Goal: Transaction & Acquisition: Purchase product/service

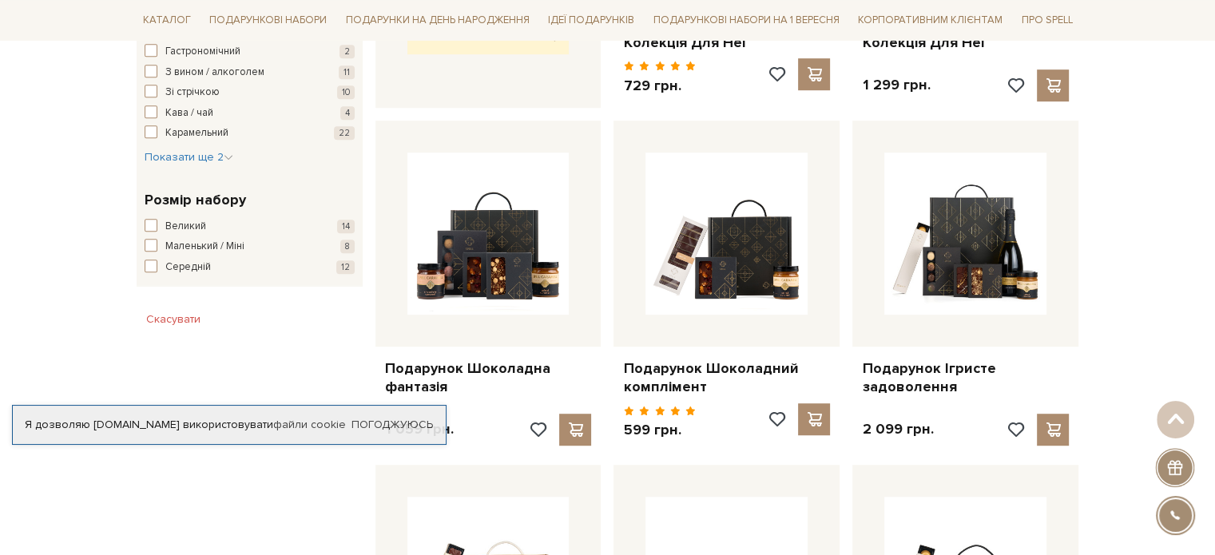
scroll to position [901, 0]
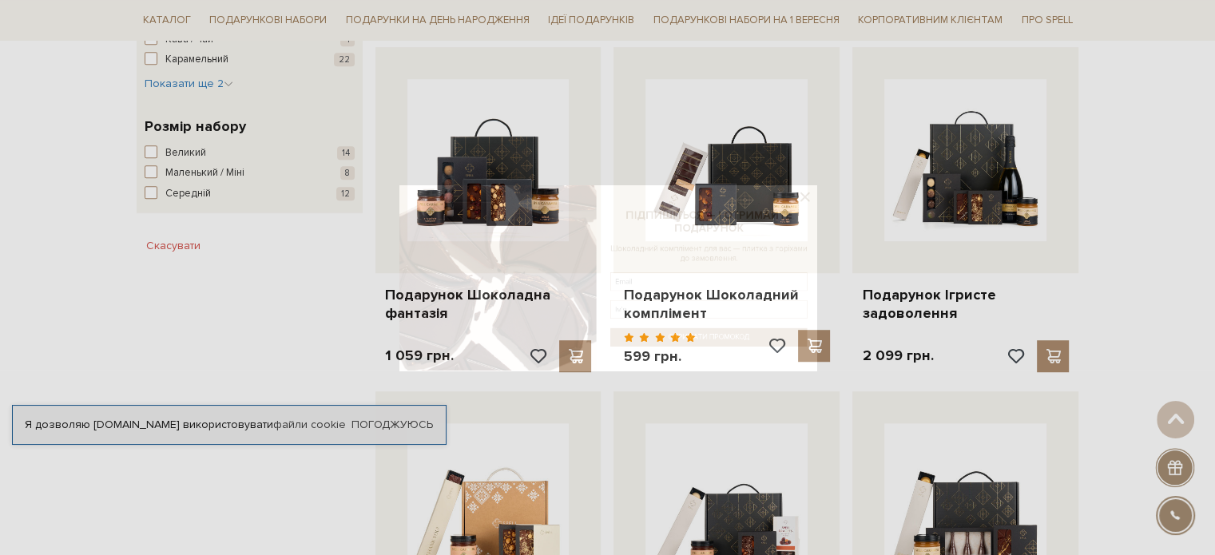
click at [1214, 189] on html "Подарункові набори SALE Корпоративним клієнтам Доставка і оплата Консультація: …" at bounding box center [607, 549] width 1215 height 2997
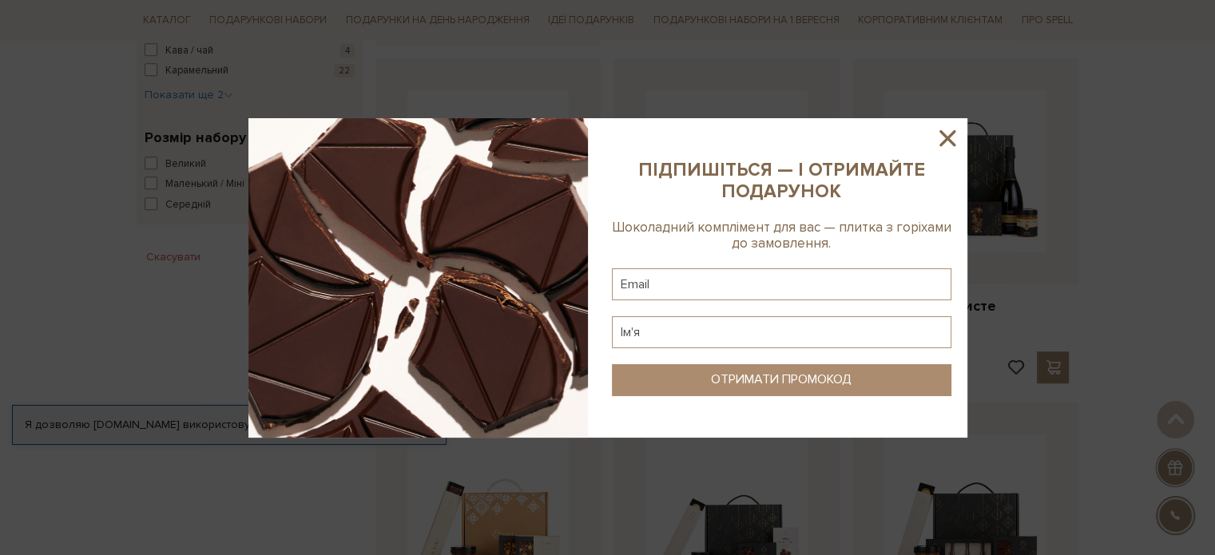
click at [942, 137] on icon at bounding box center [946, 138] width 27 height 27
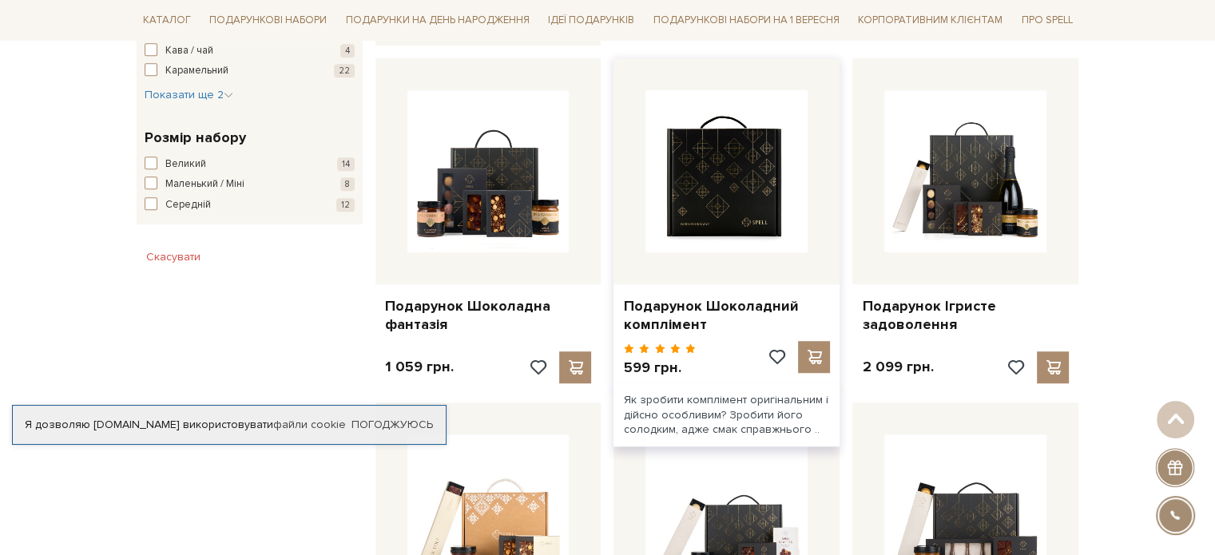
click at [730, 180] on img at bounding box center [726, 171] width 162 height 162
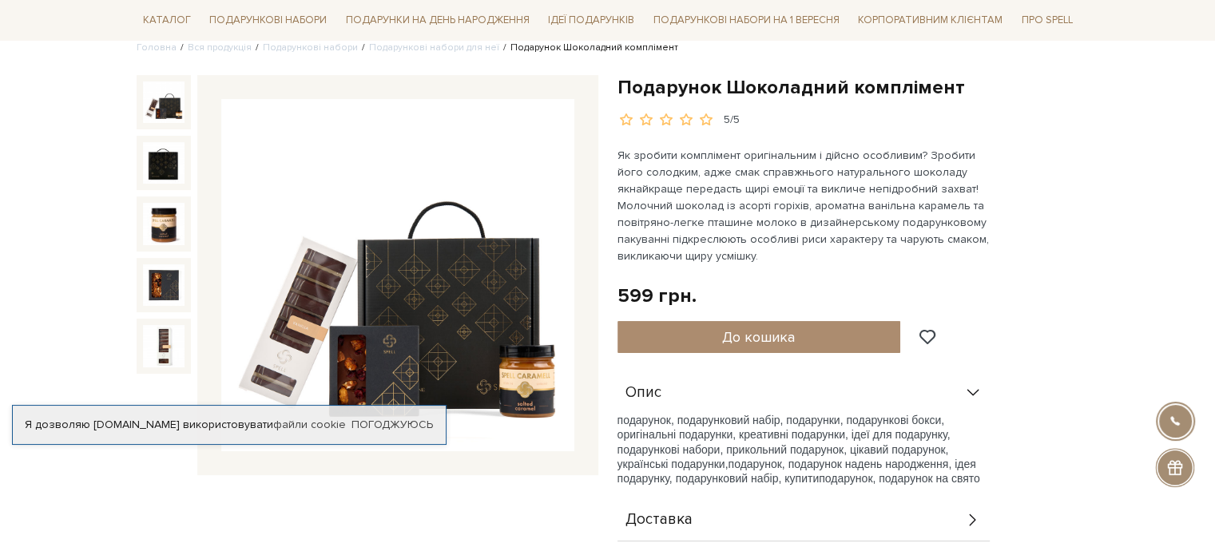
scroll to position [149, 0]
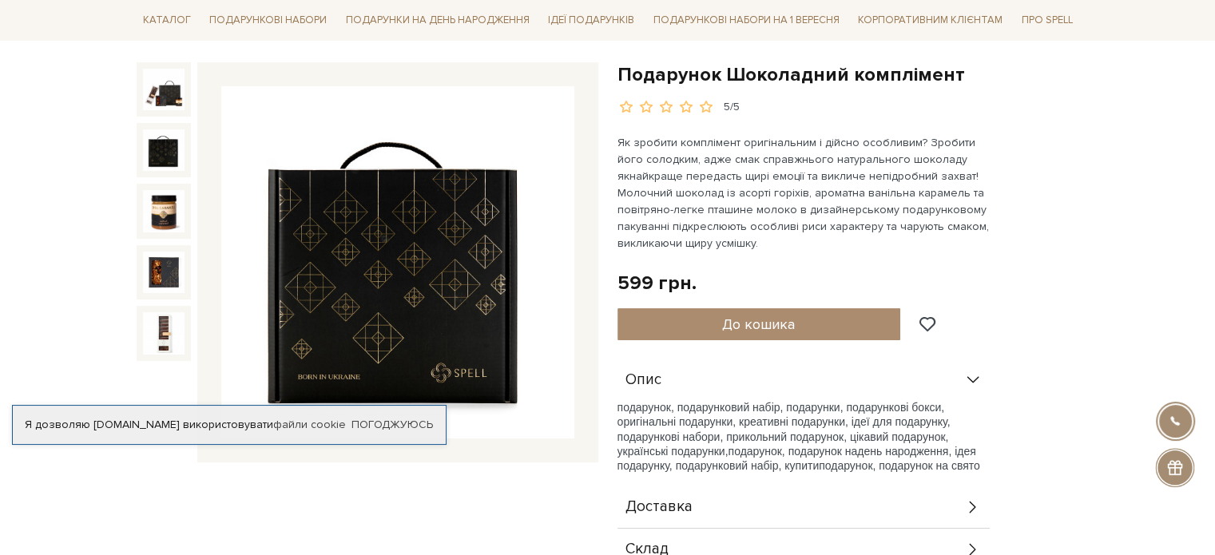
click at [151, 139] on img at bounding box center [164, 150] width 42 height 42
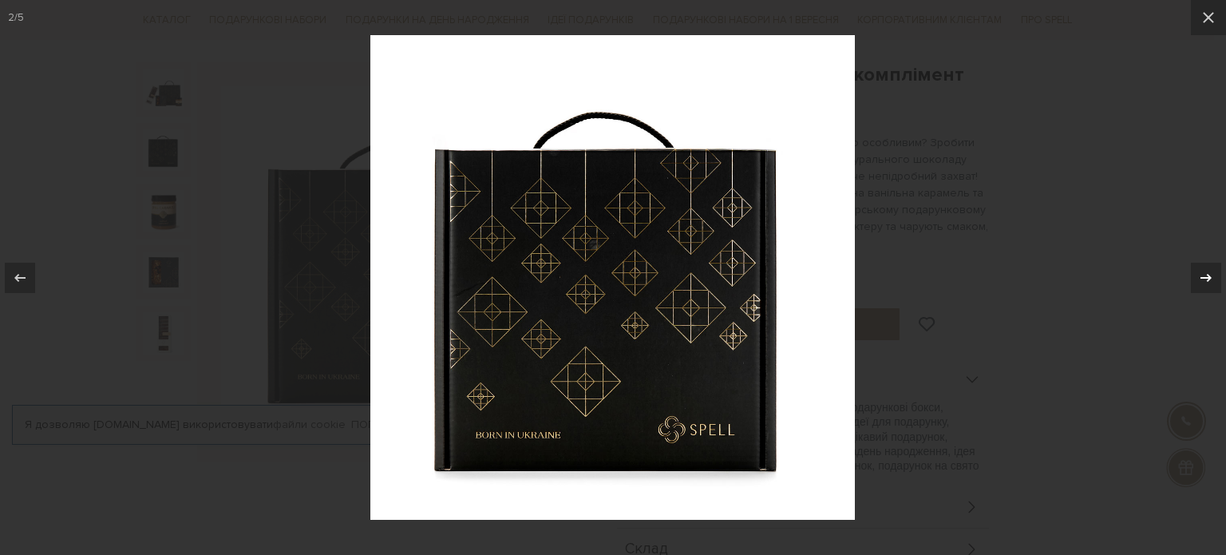
click at [1211, 281] on icon at bounding box center [1206, 277] width 19 height 19
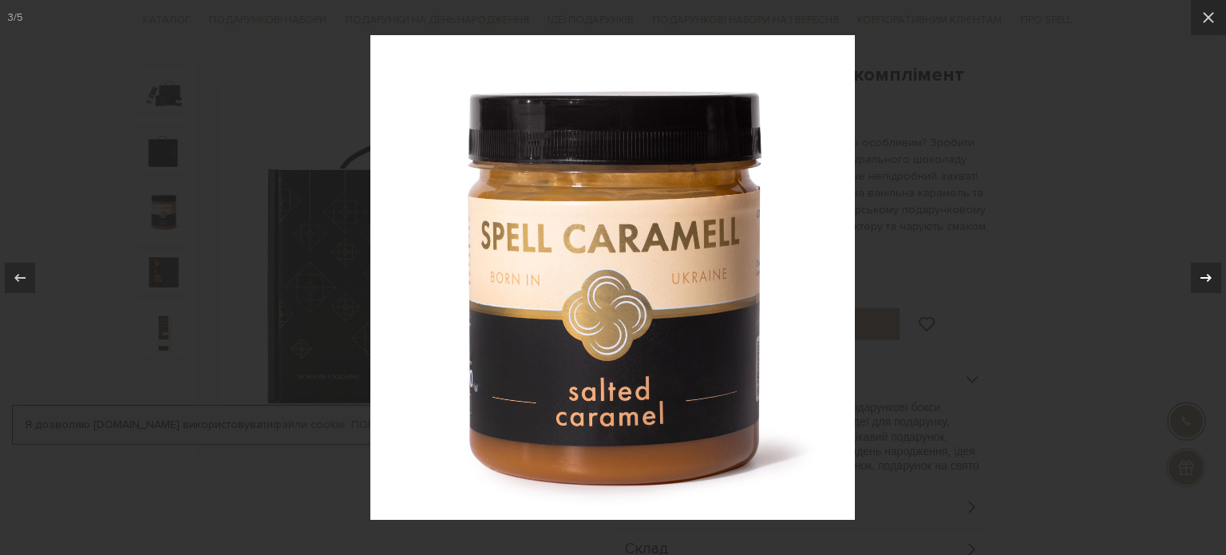
click at [1211, 281] on icon at bounding box center [1206, 277] width 19 height 19
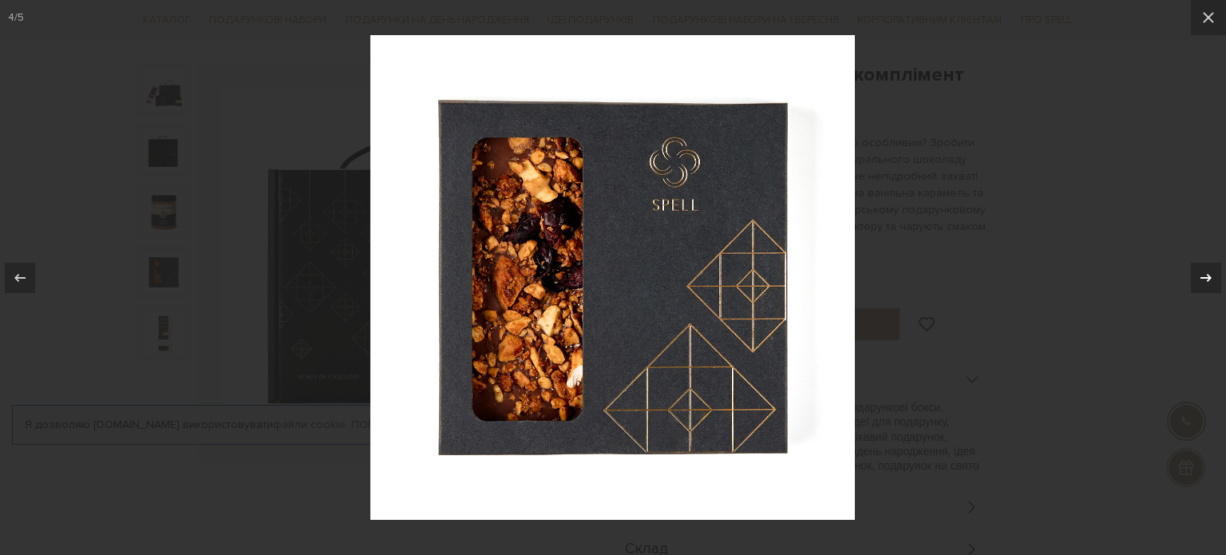
click at [1211, 281] on icon at bounding box center [1206, 277] width 19 height 19
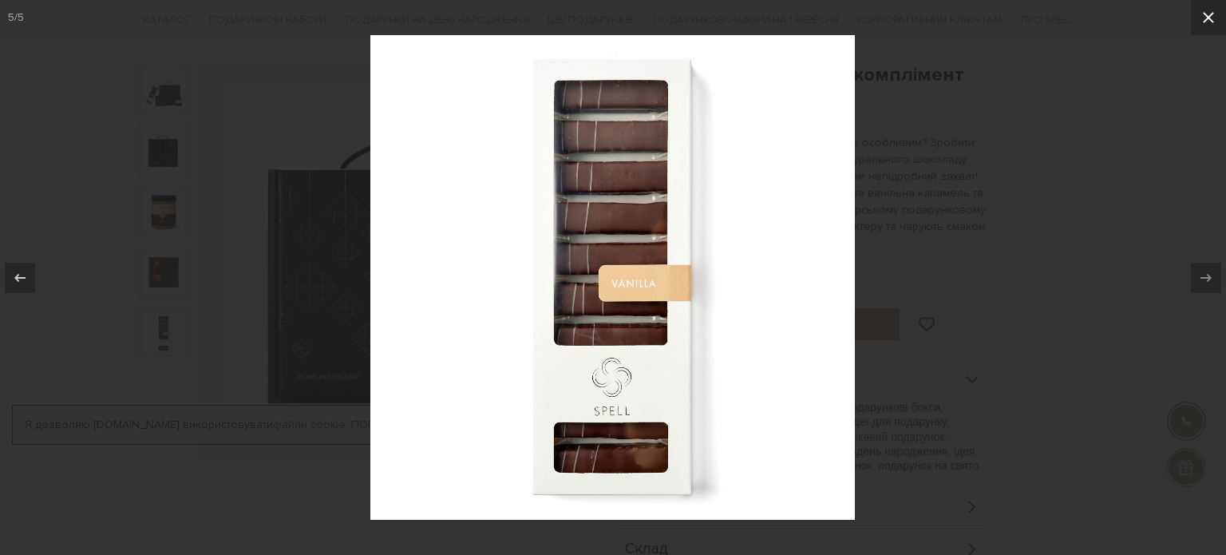
click at [1211, 22] on icon at bounding box center [1208, 17] width 11 height 11
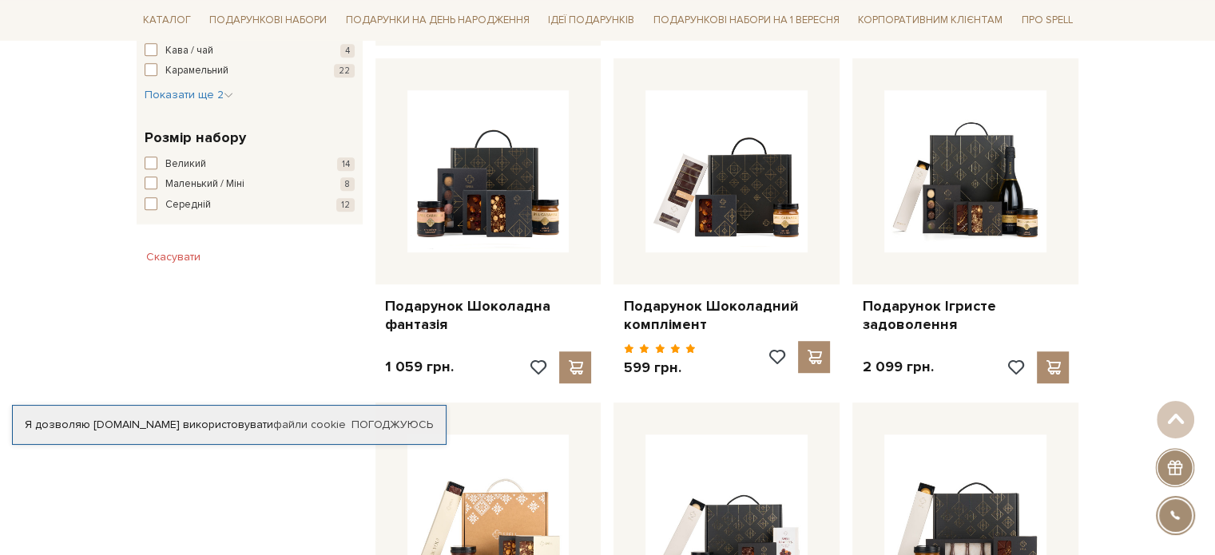
drag, startPoint x: 0, startPoint y: 0, endPoint x: 1153, endPoint y: 133, distance: 1160.7
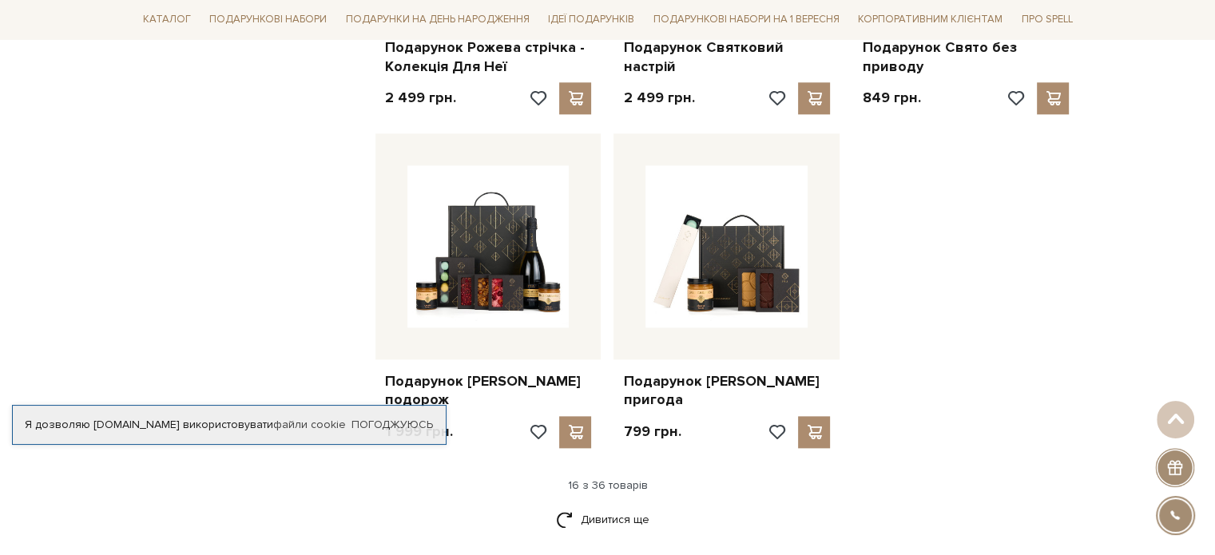
scroll to position [1959, 0]
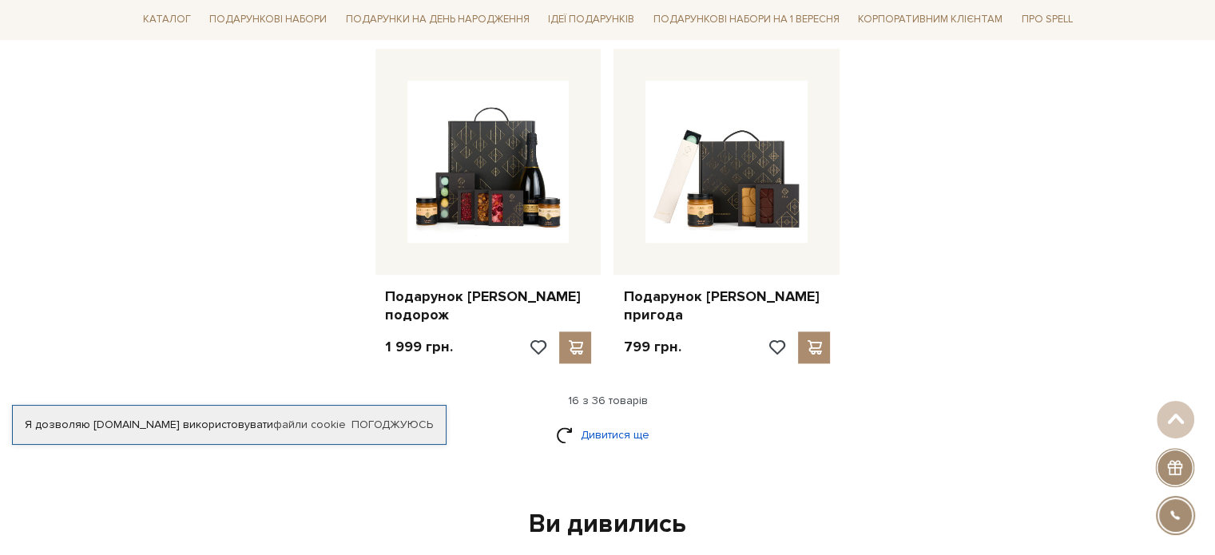
click at [612, 421] on link "Дивитися ще" at bounding box center [608, 435] width 104 height 28
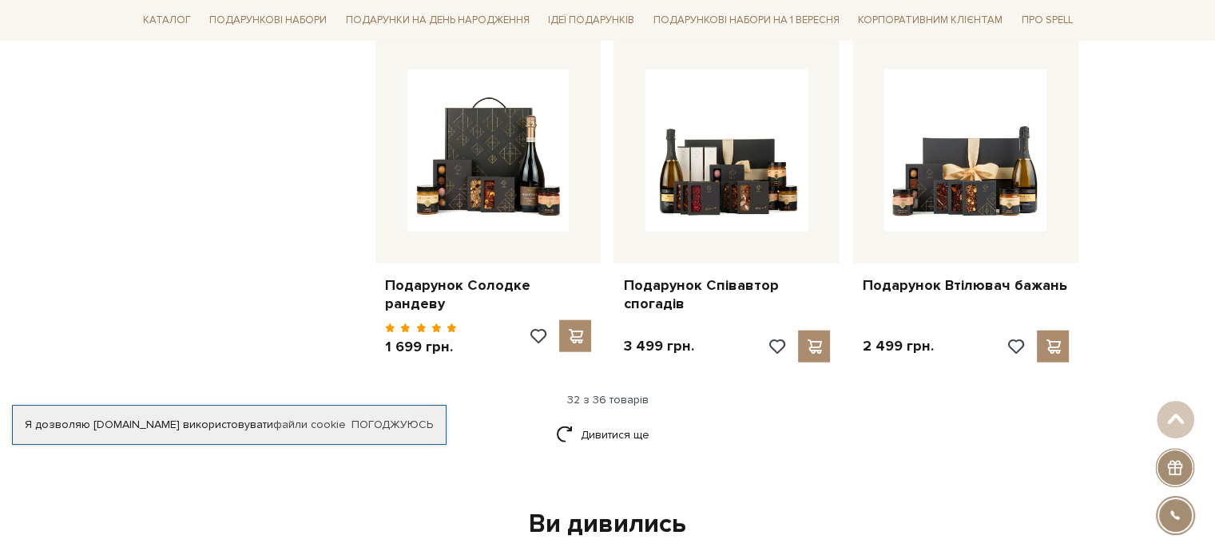
scroll to position [3644, 0]
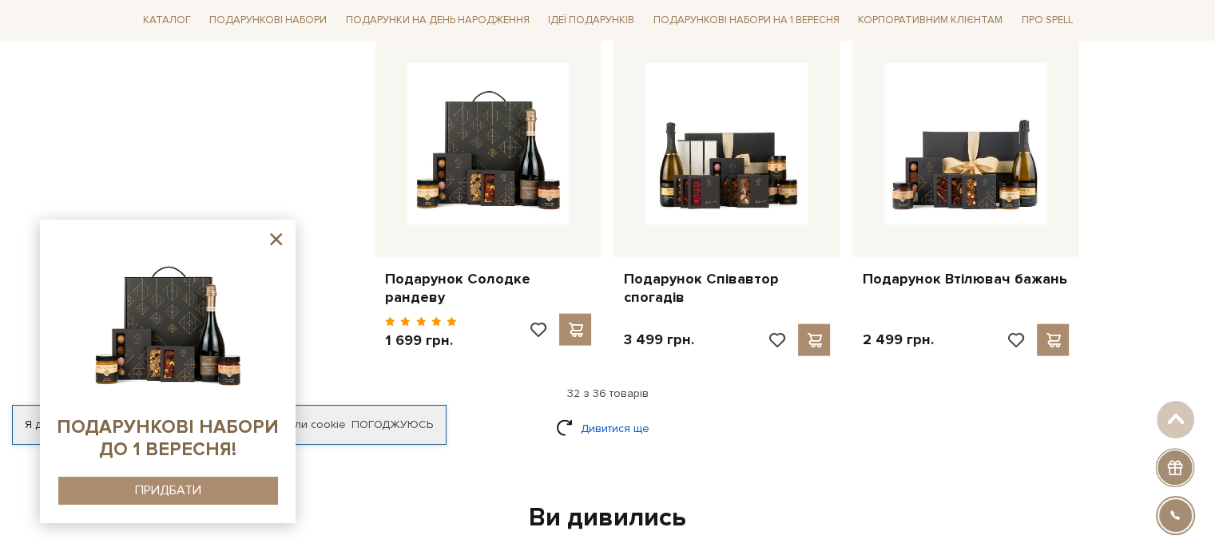
click at [598, 414] on link "Дивитися ще" at bounding box center [608, 428] width 104 height 28
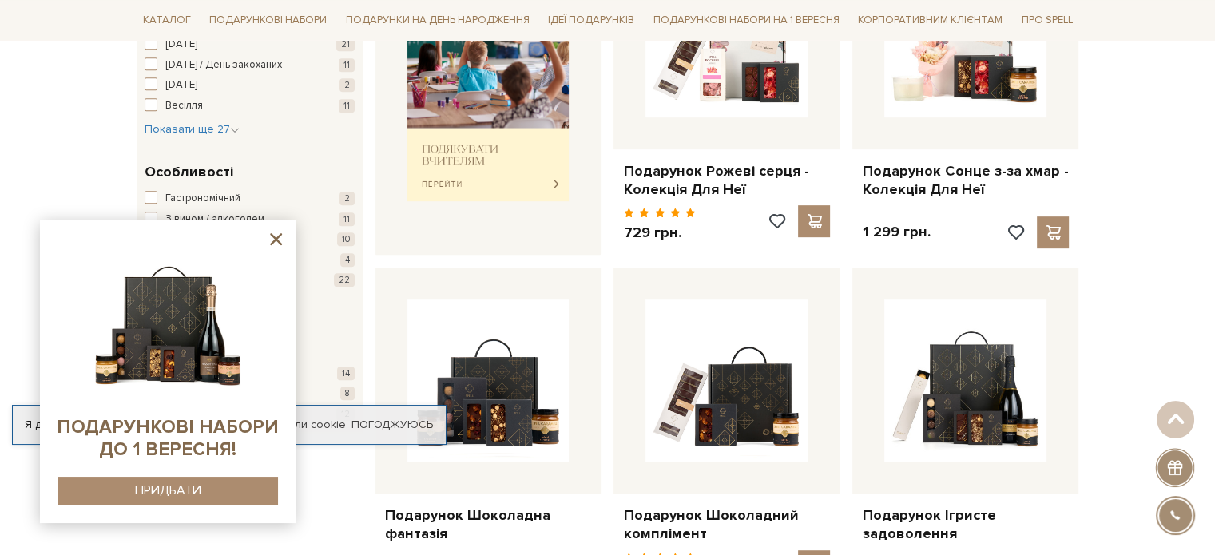
scroll to position [0, 0]
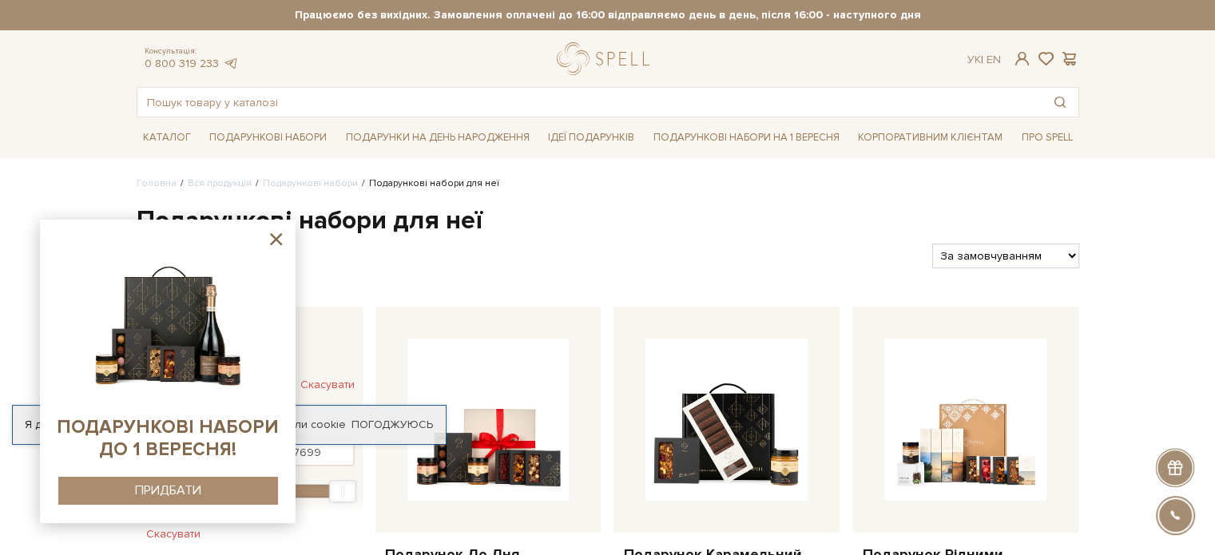
click at [268, 233] on icon at bounding box center [276, 239] width 20 height 20
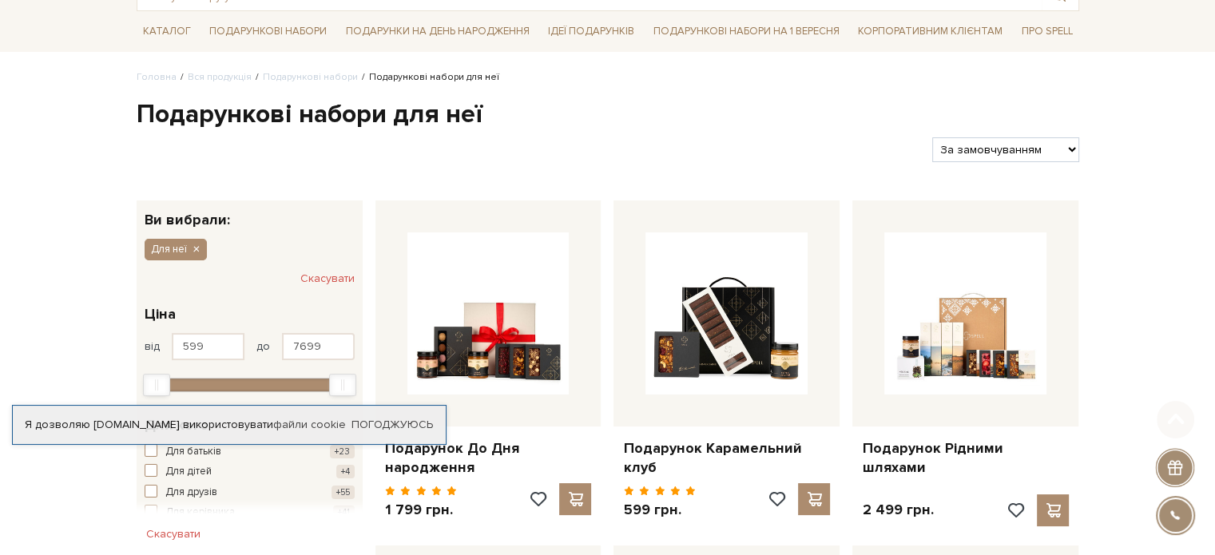
scroll to position [163, 0]
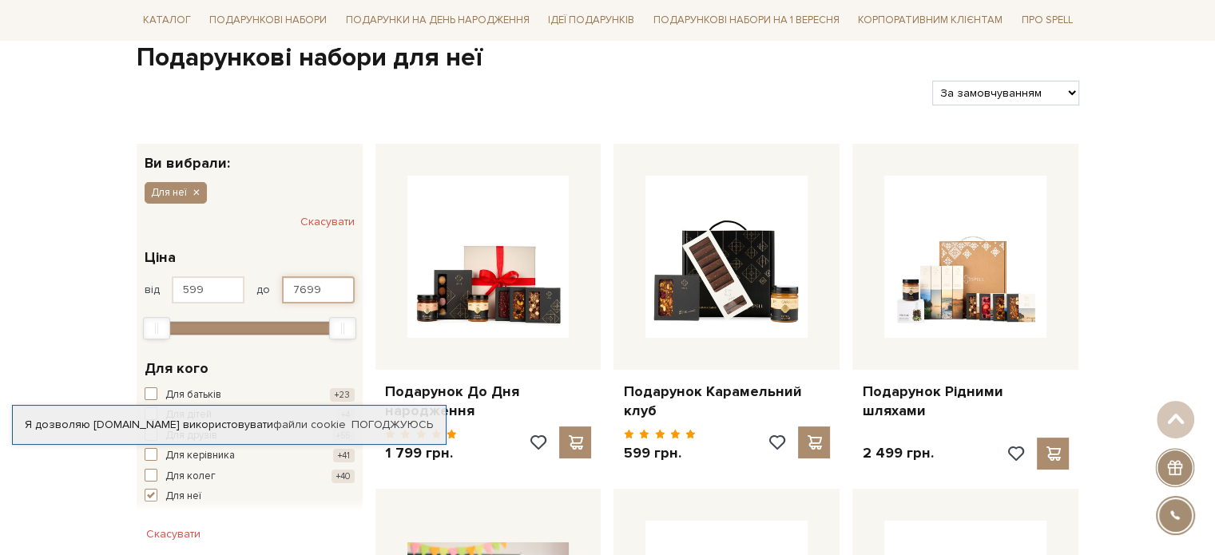
drag, startPoint x: 326, startPoint y: 295, endPoint x: 291, endPoint y: 290, distance: 35.6
click at [291, 290] on input "7699" at bounding box center [318, 289] width 73 height 27
type input "700"
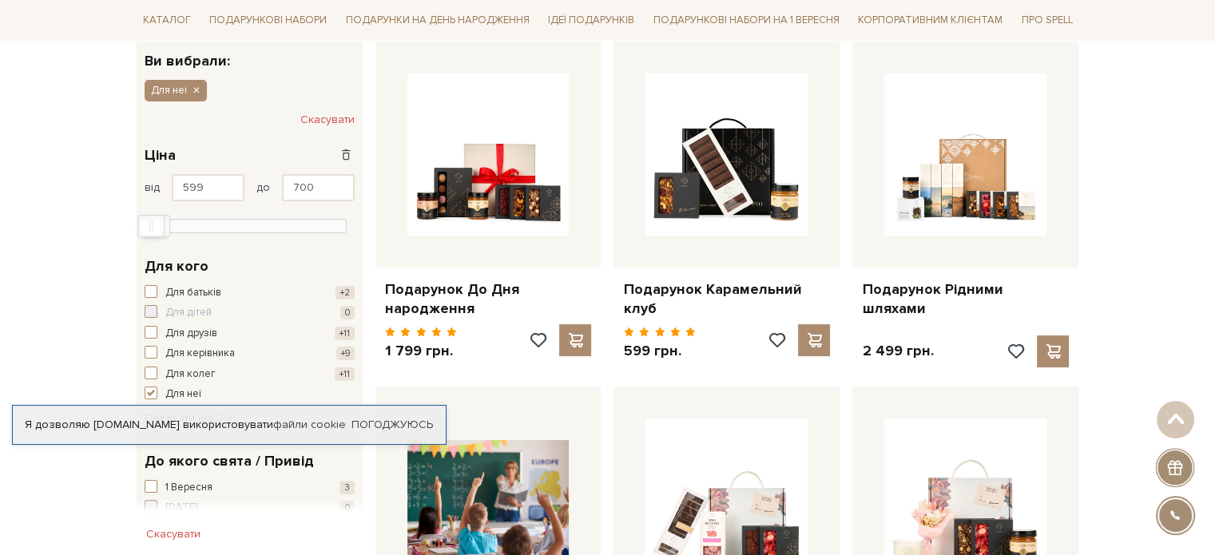
scroll to position [287, 0]
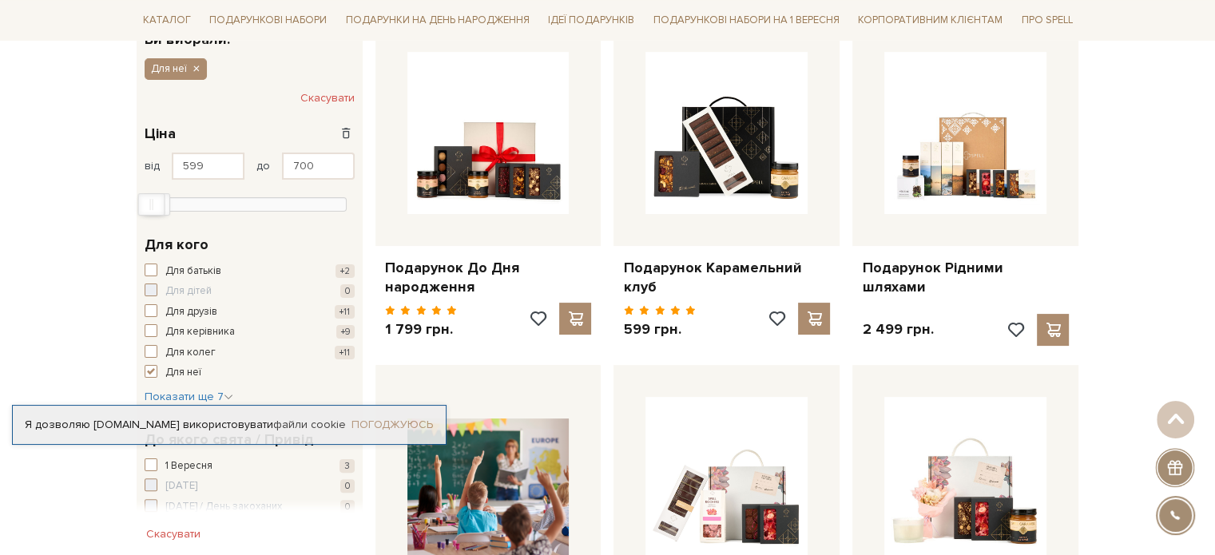
click at [410, 421] on link "Погоджуюсь" at bounding box center [391, 425] width 81 height 14
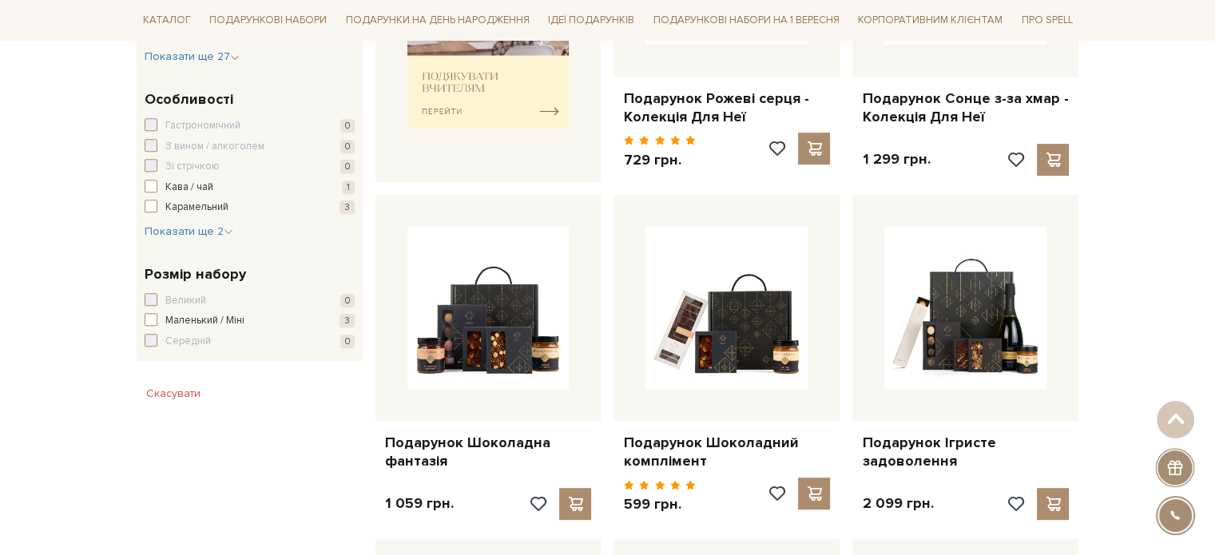
scroll to position [794, 0]
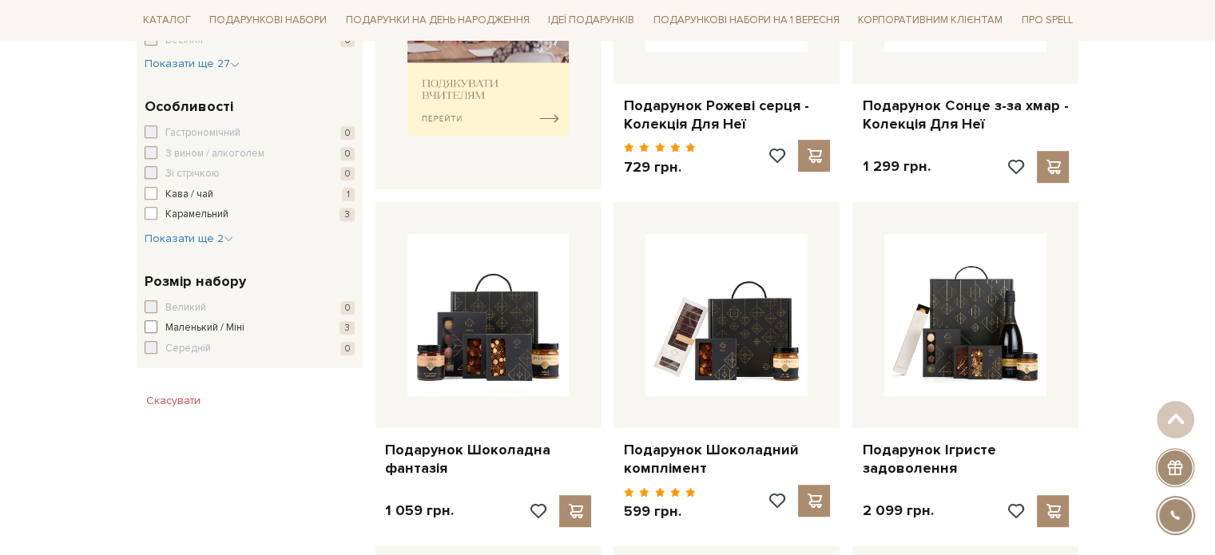
click at [227, 329] on span "Маленький / Міні" at bounding box center [204, 328] width 79 height 16
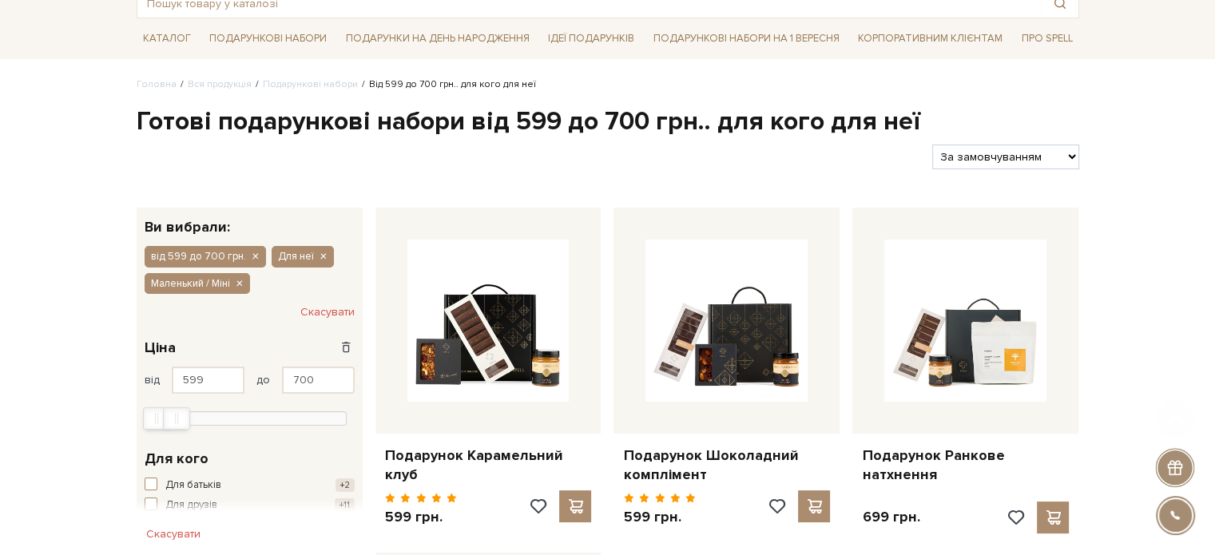
scroll to position [210, 0]
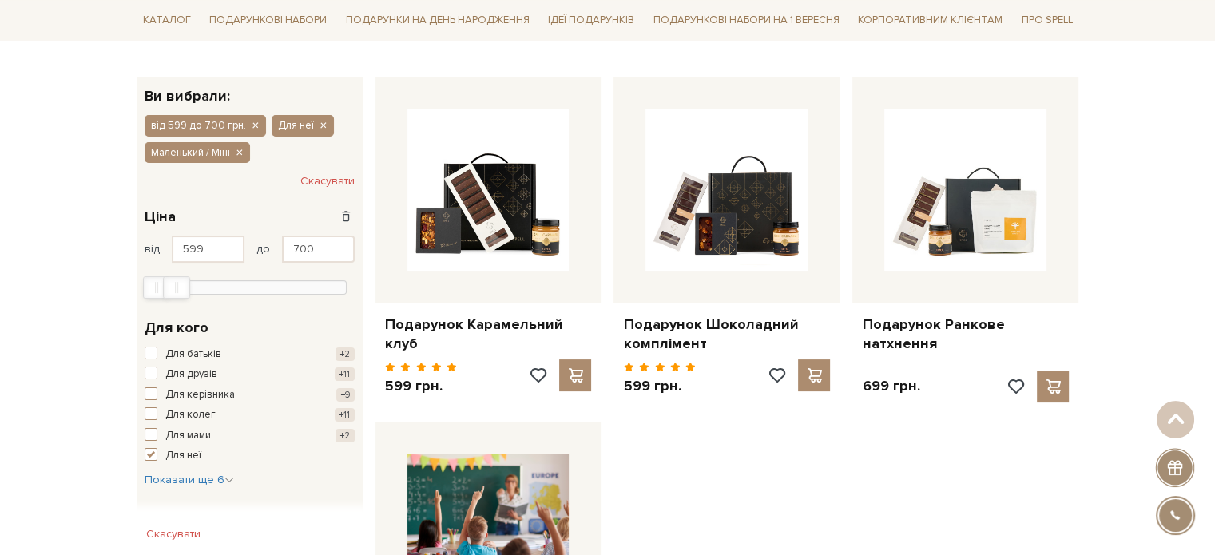
scroll to position [221, 0]
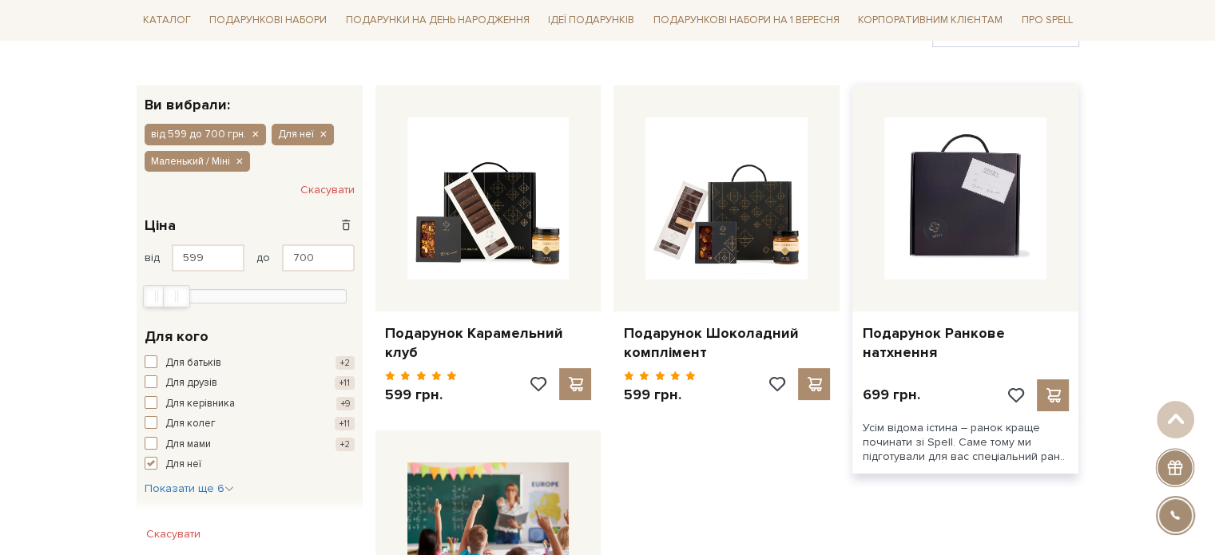
click at [969, 265] on img at bounding box center [965, 198] width 162 height 162
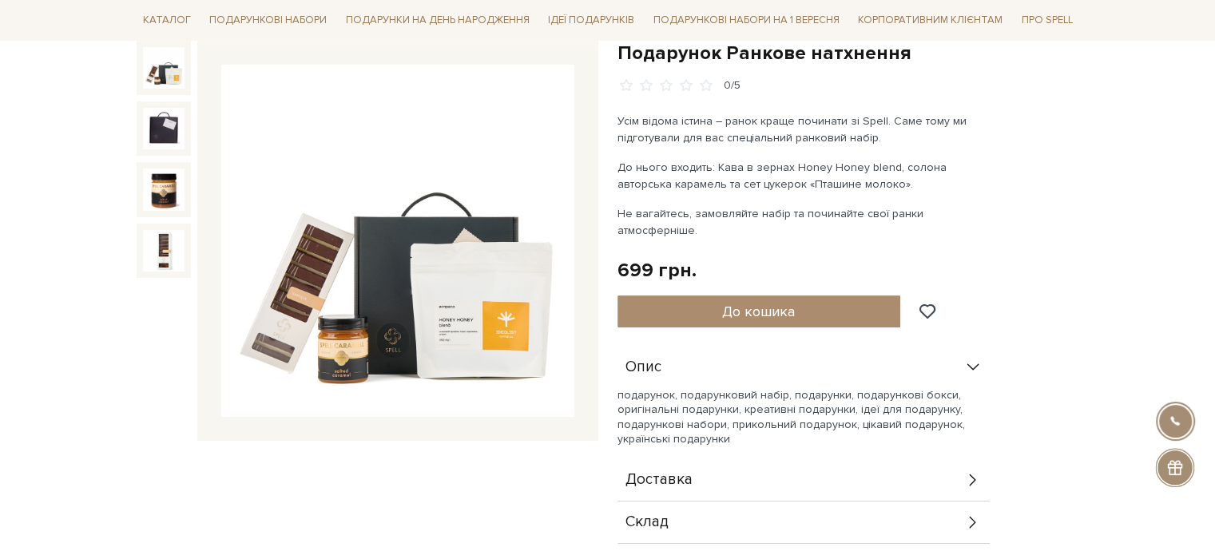
scroll to position [167, 0]
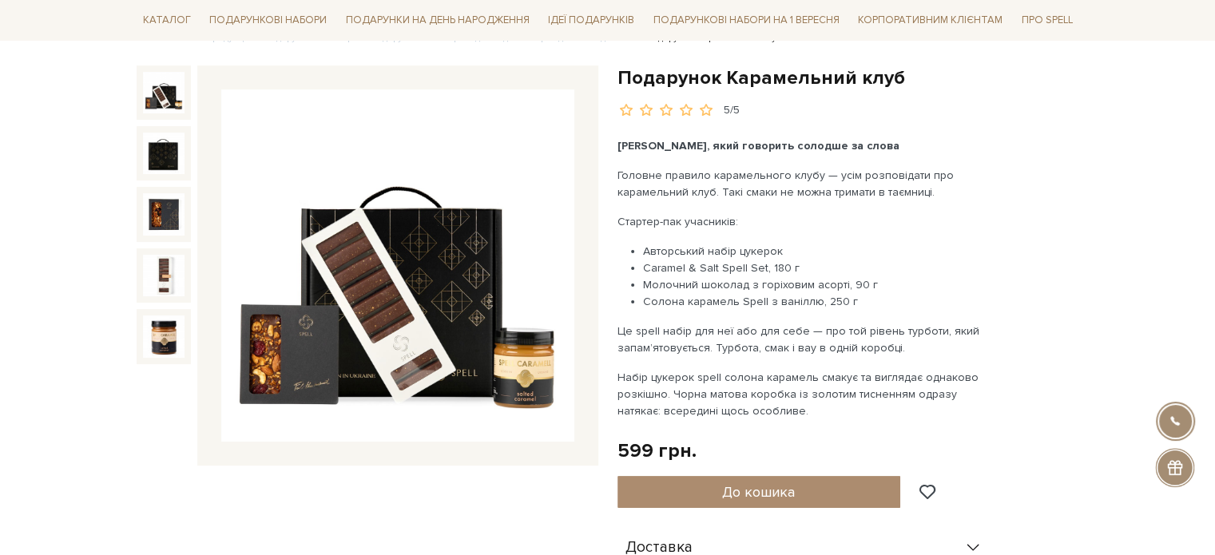
scroll to position [145, 0]
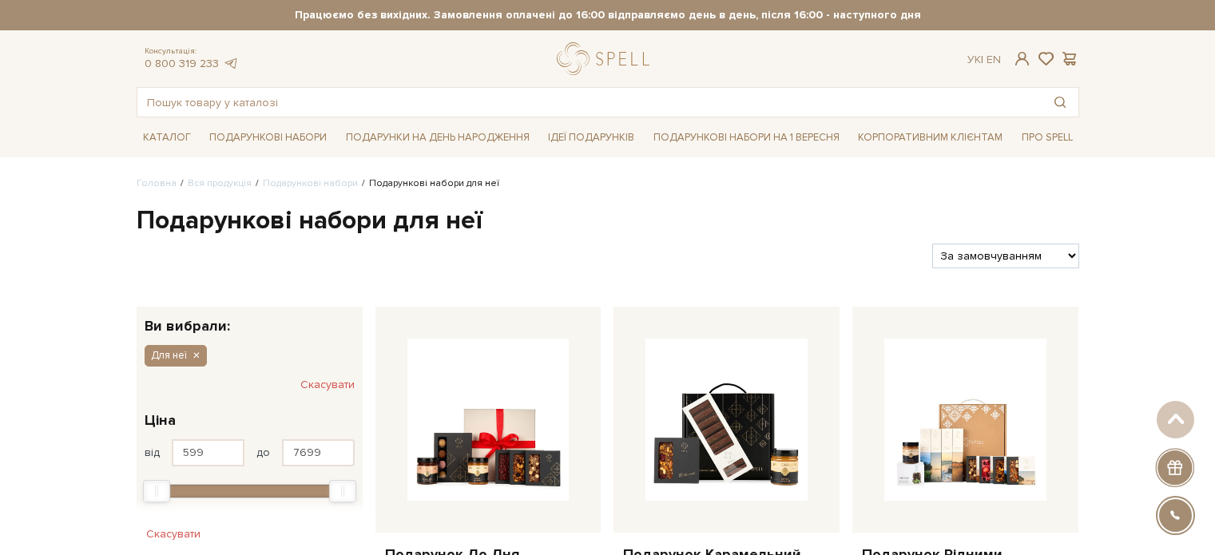
scroll to position [794, 0]
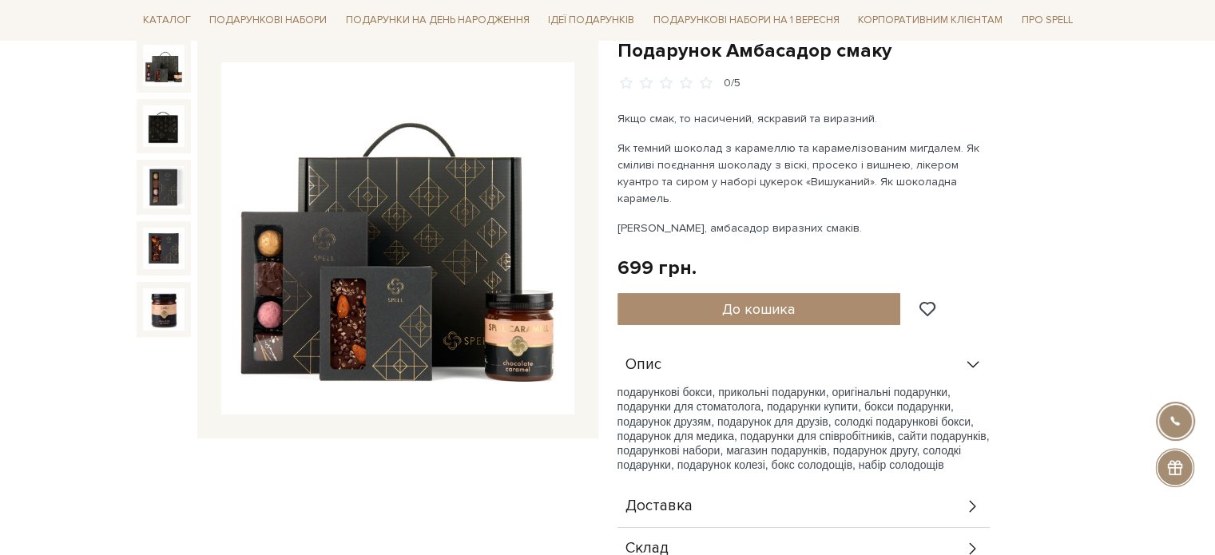
scroll to position [172, 0]
click at [176, 73] on img at bounding box center [164, 66] width 42 height 42
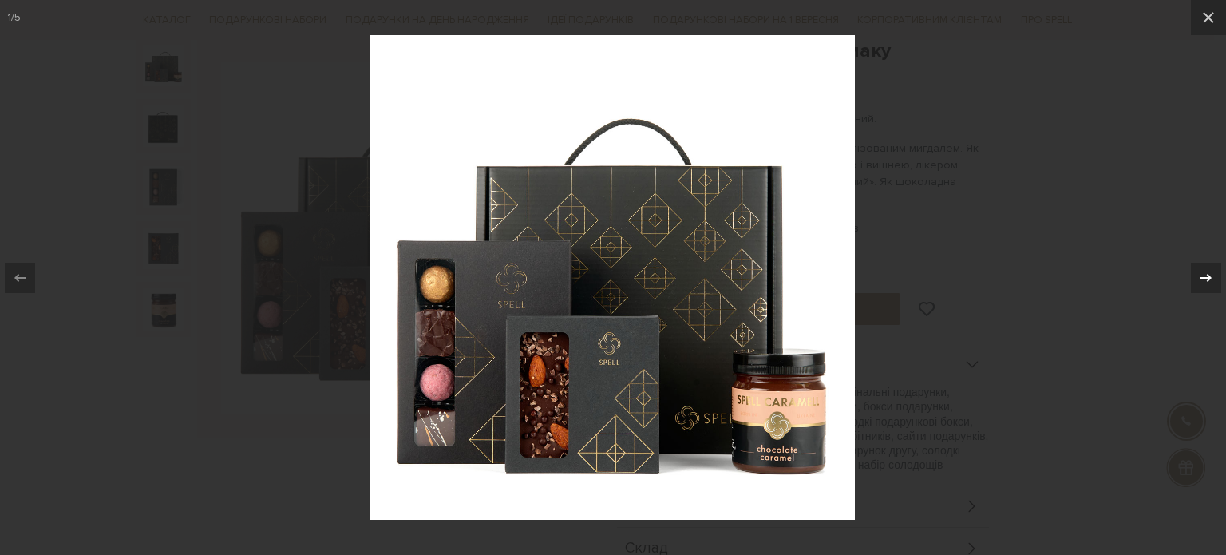
click at [1209, 276] on icon at bounding box center [1206, 277] width 11 height 8
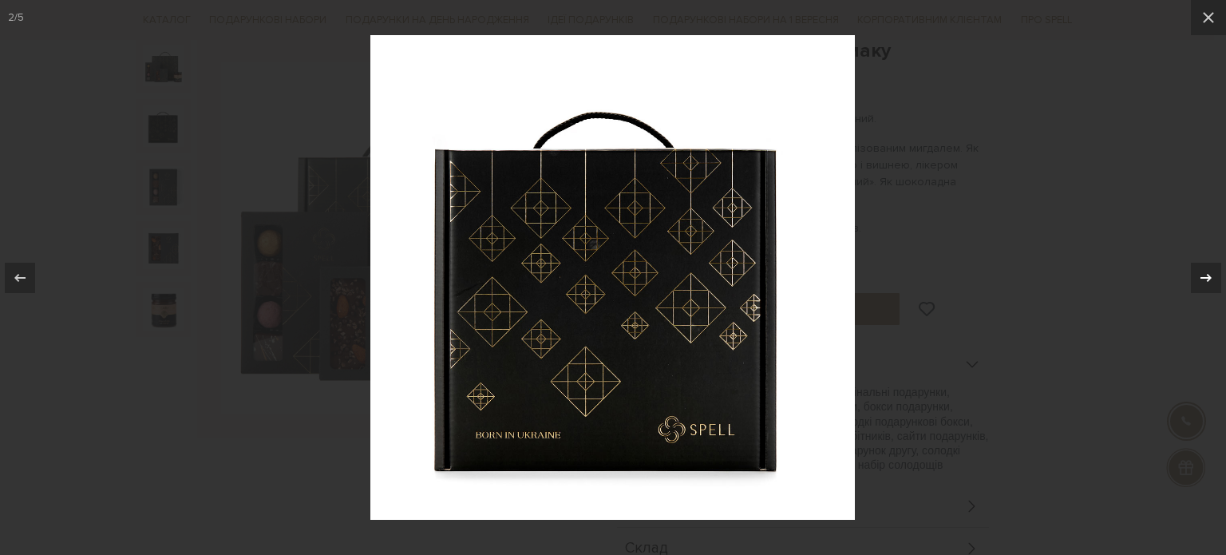
click at [1209, 276] on icon at bounding box center [1206, 277] width 11 height 8
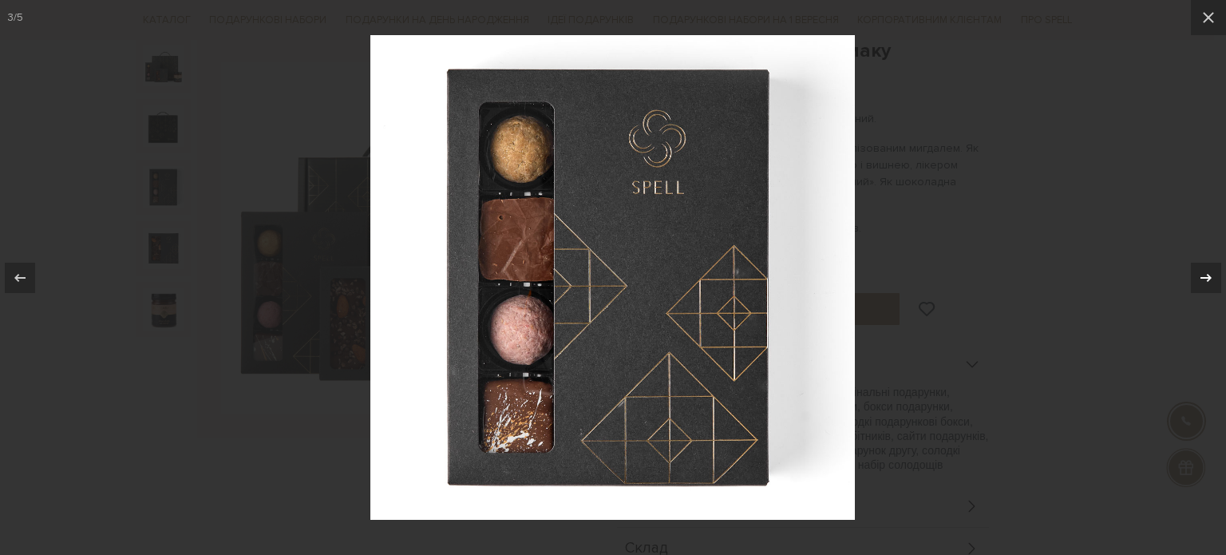
click at [1209, 276] on icon at bounding box center [1206, 277] width 11 height 8
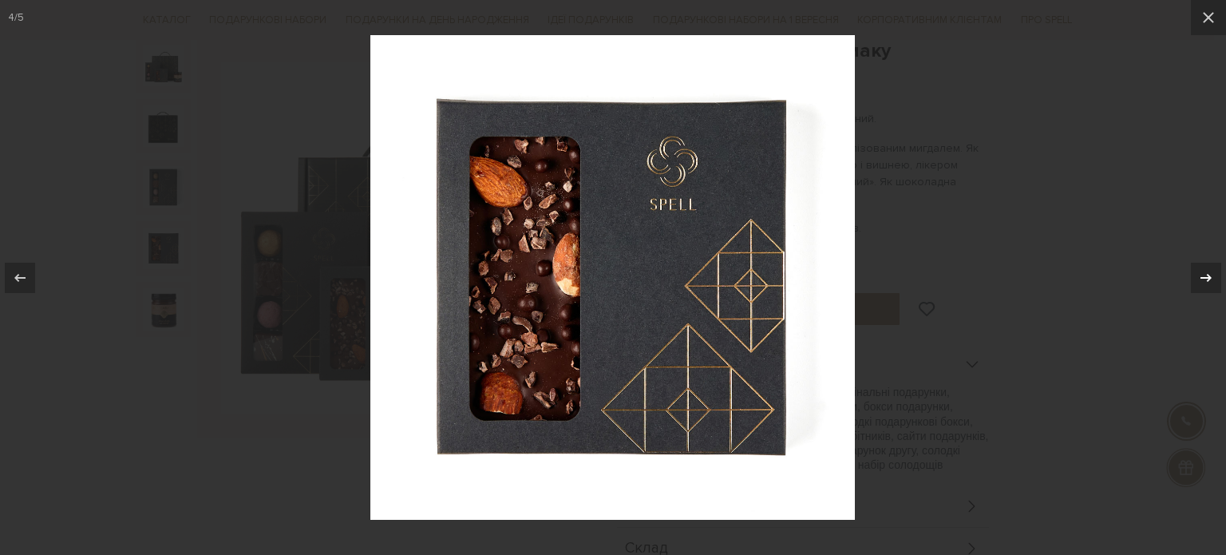
click at [1209, 276] on icon at bounding box center [1206, 277] width 11 height 8
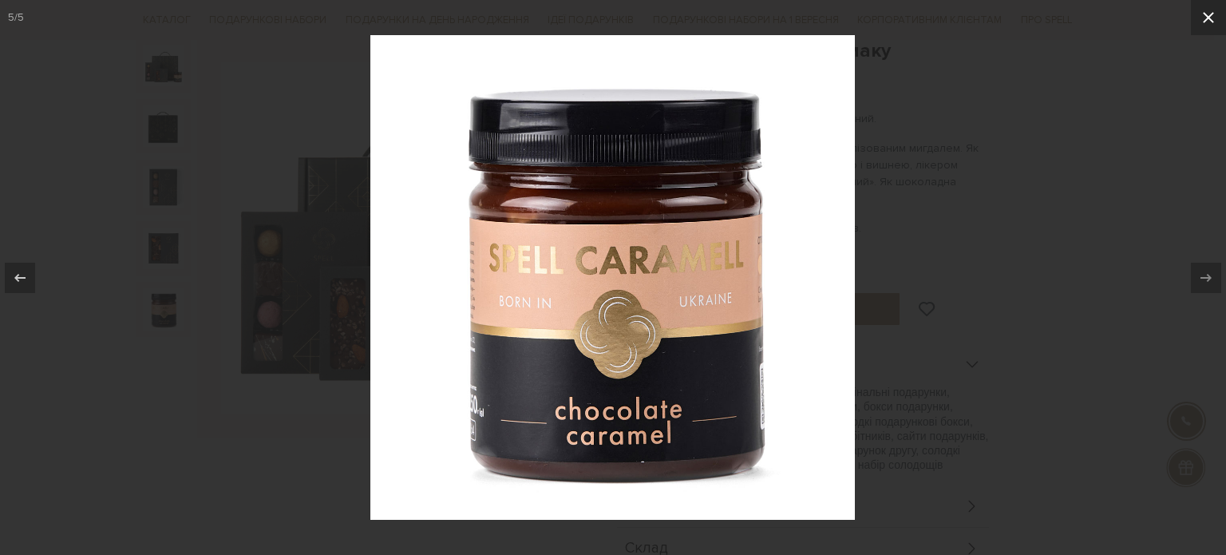
click at [1209, 25] on icon at bounding box center [1208, 17] width 19 height 19
